Goal: Find specific page/section: Find specific page/section

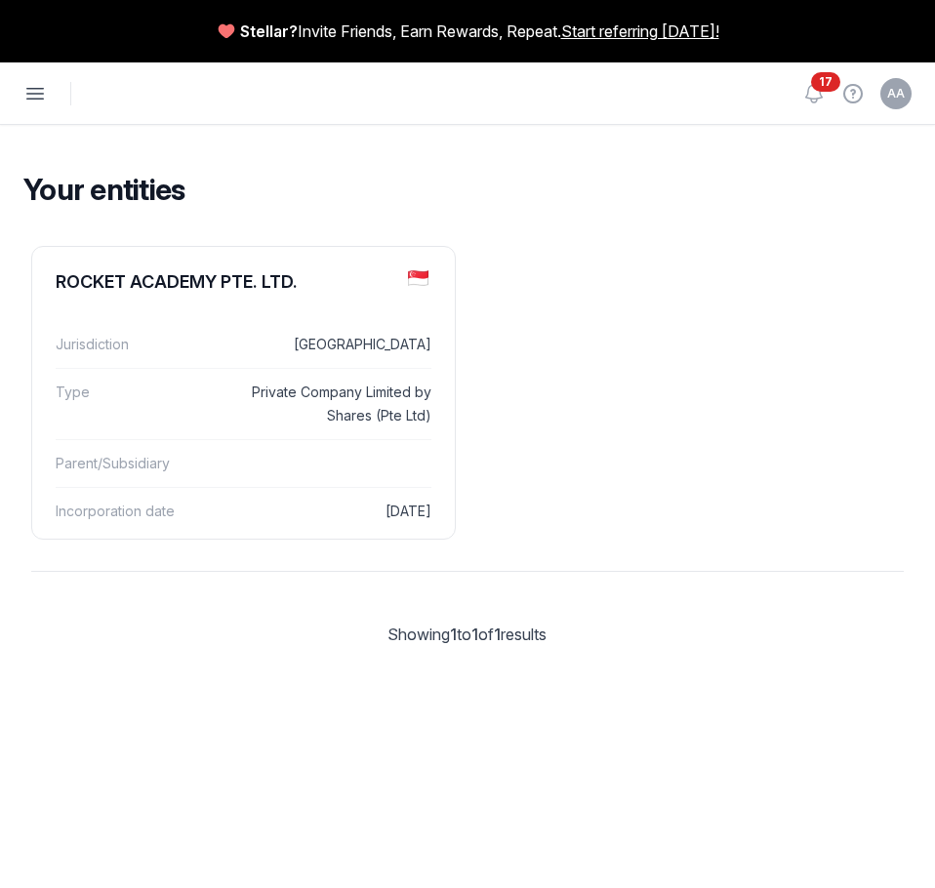
drag, startPoint x: 500, startPoint y: 550, endPoint x: 471, endPoint y: 505, distance: 53.6
click at [494, 542] on div "ROCKET ACADEMY PTE. LTD. Jurisdiction Singapore Type Private Company Limited by…" at bounding box center [468, 461] width 920 height 447
click at [403, 504] on dd "[DATE]" at bounding box center [324, 511] width 216 height 23
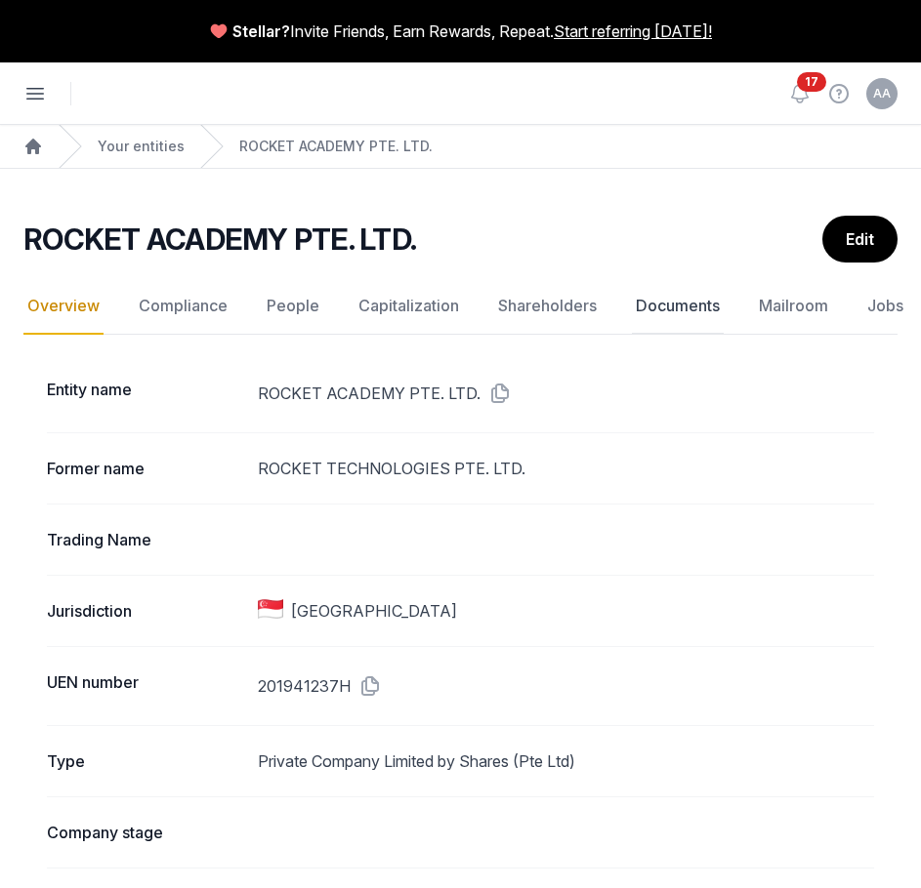
click at [670, 319] on link "Documents" at bounding box center [678, 306] width 92 height 57
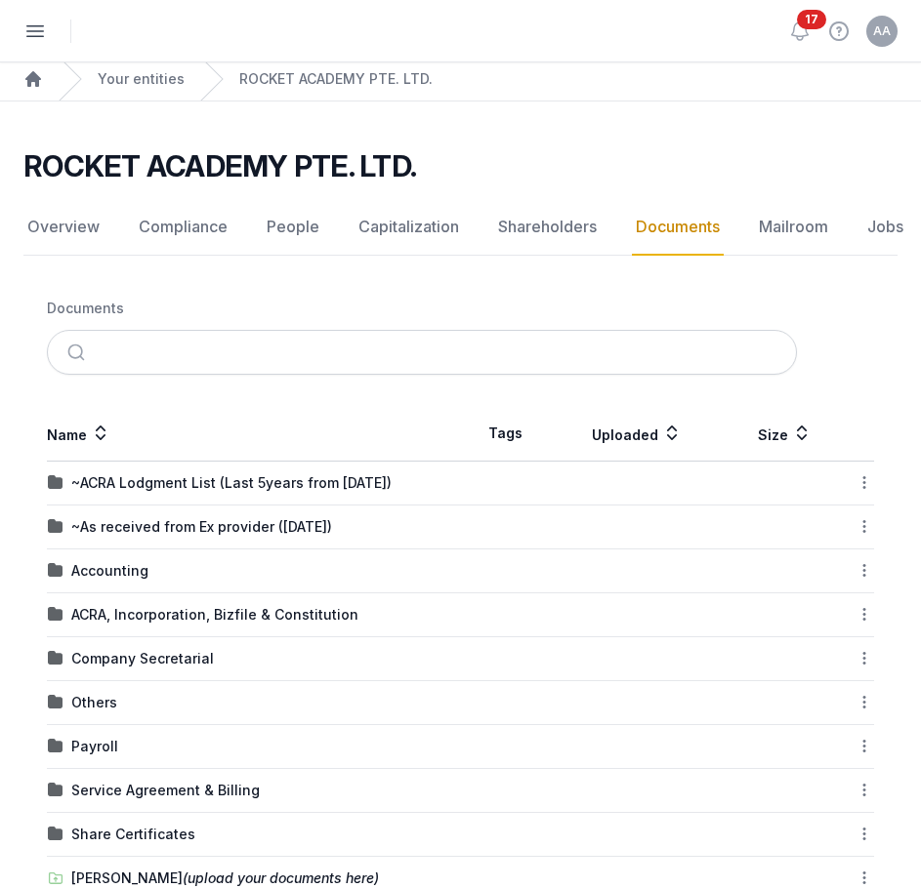
scroll to position [98, 0]
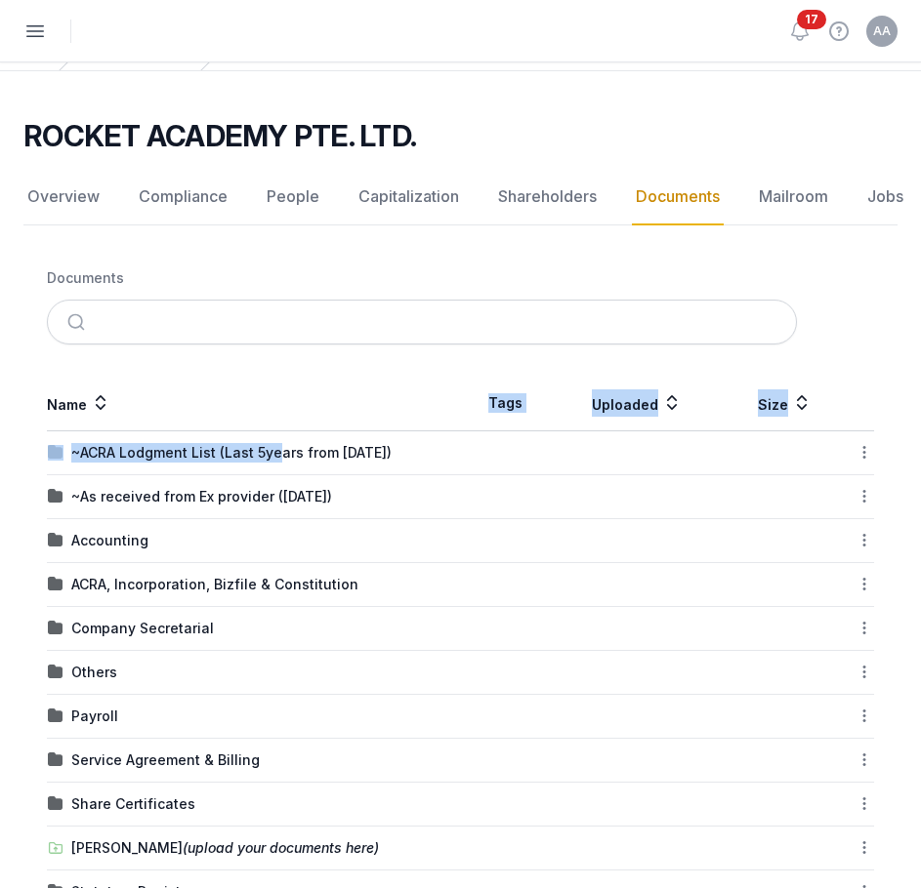
drag, startPoint x: 274, startPoint y: 450, endPoint x: 363, endPoint y: 417, distance: 94.8
click at [363, 417] on table "Name Tags Uploaded Size ~ACRA Lodgment List (Last 5years from [DATE]) Download …" at bounding box center [460, 667] width 827 height 582
click at [356, 381] on th "Name" at bounding box center [254, 404] width 414 height 56
